Goal: Task Accomplishment & Management: Manage account settings

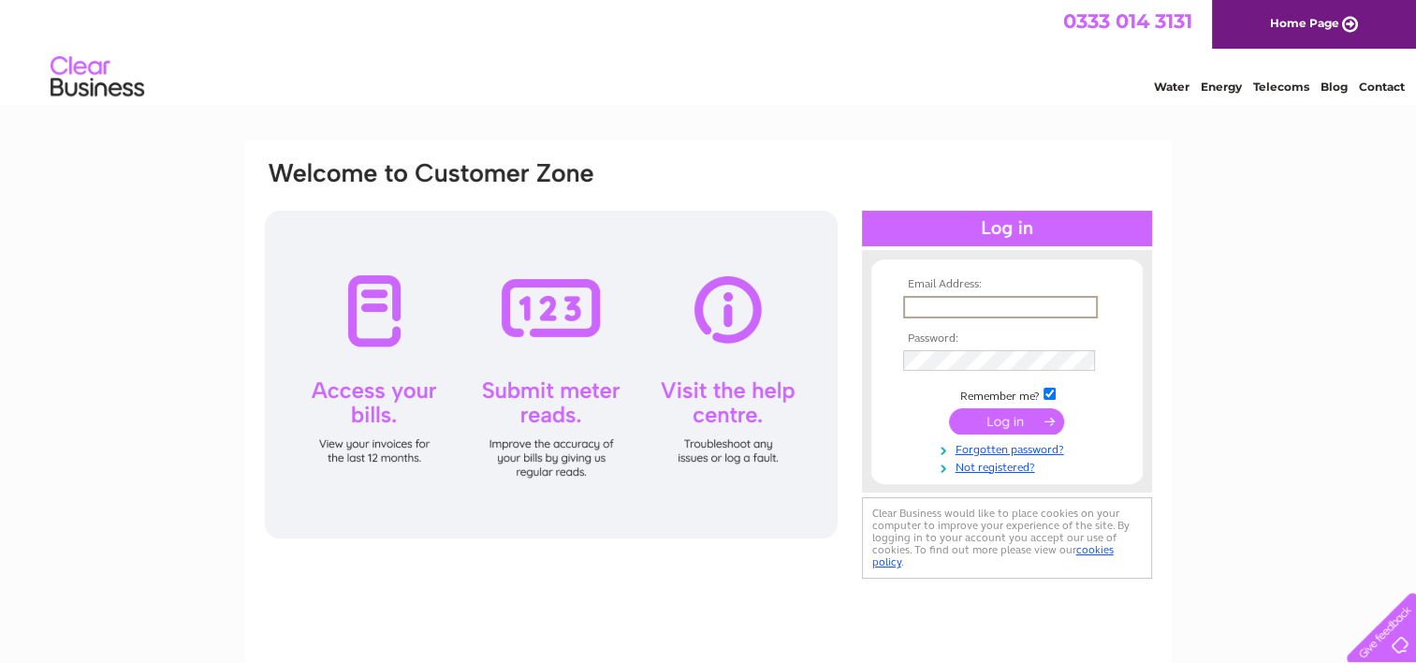
click at [977, 296] on input "text" at bounding box center [1000, 307] width 195 height 22
type input "[PERSON_NAME][EMAIL_ADDRESS][DOMAIN_NAME]"
click at [949, 407] on input "submit" at bounding box center [1006, 420] width 115 height 26
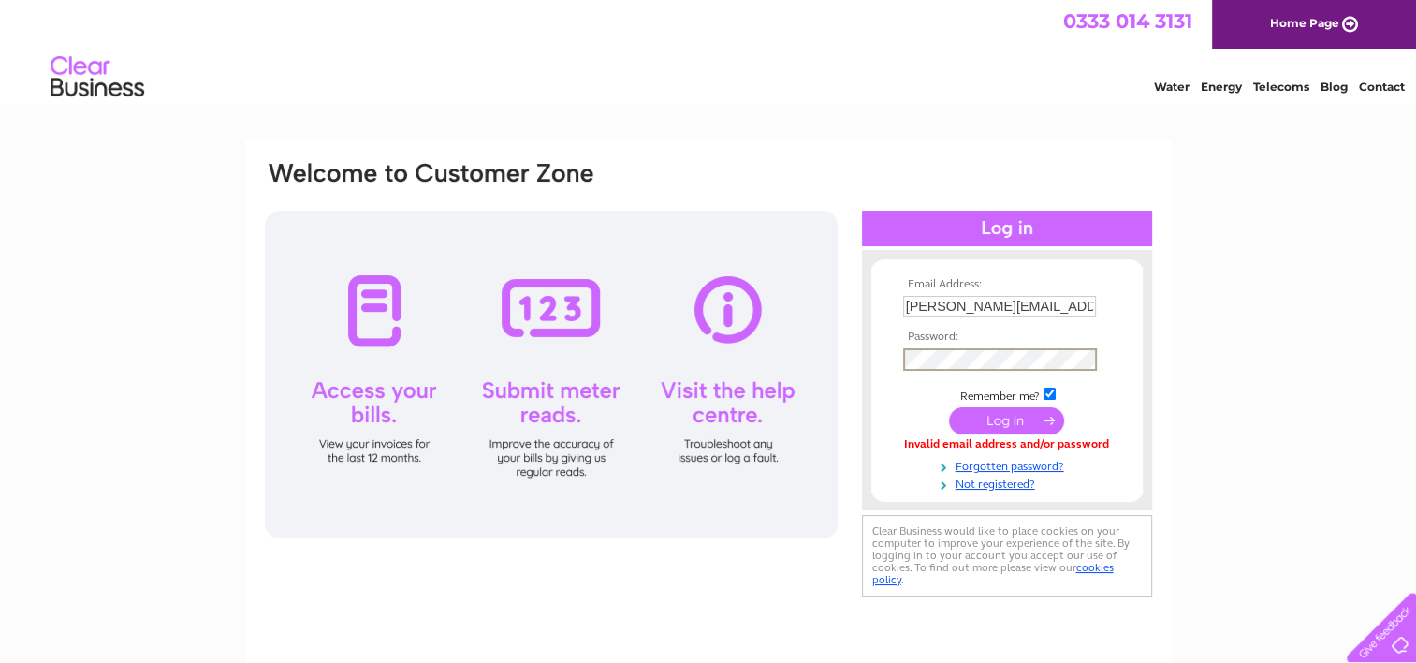
click at [949, 407] on input "submit" at bounding box center [1006, 420] width 115 height 26
